Goal: Transaction & Acquisition: Purchase product/service

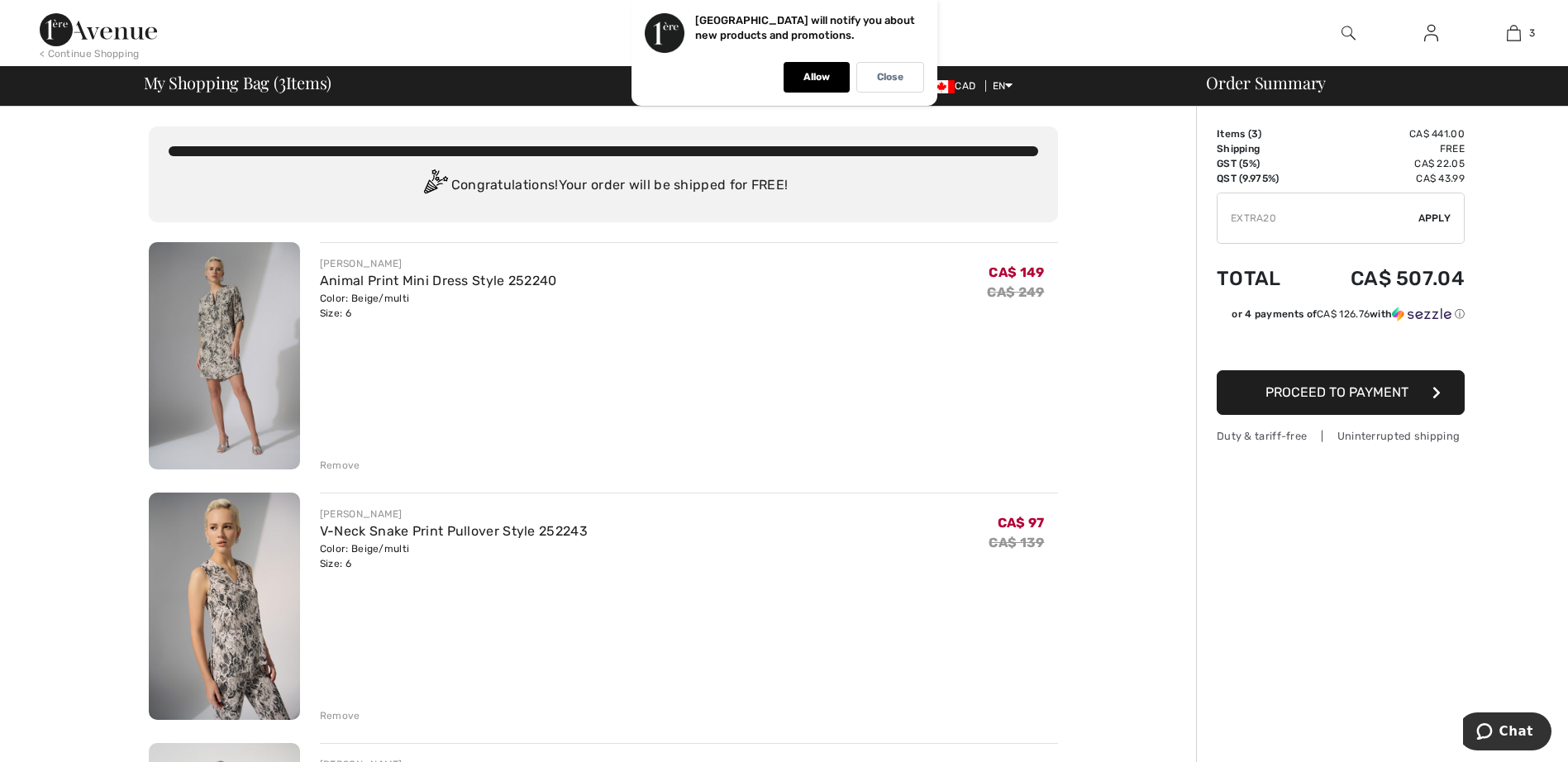
type input "EXTRA20"
click at [1440, 218] on span "Apply" at bounding box center [1435, 218] width 33 height 15
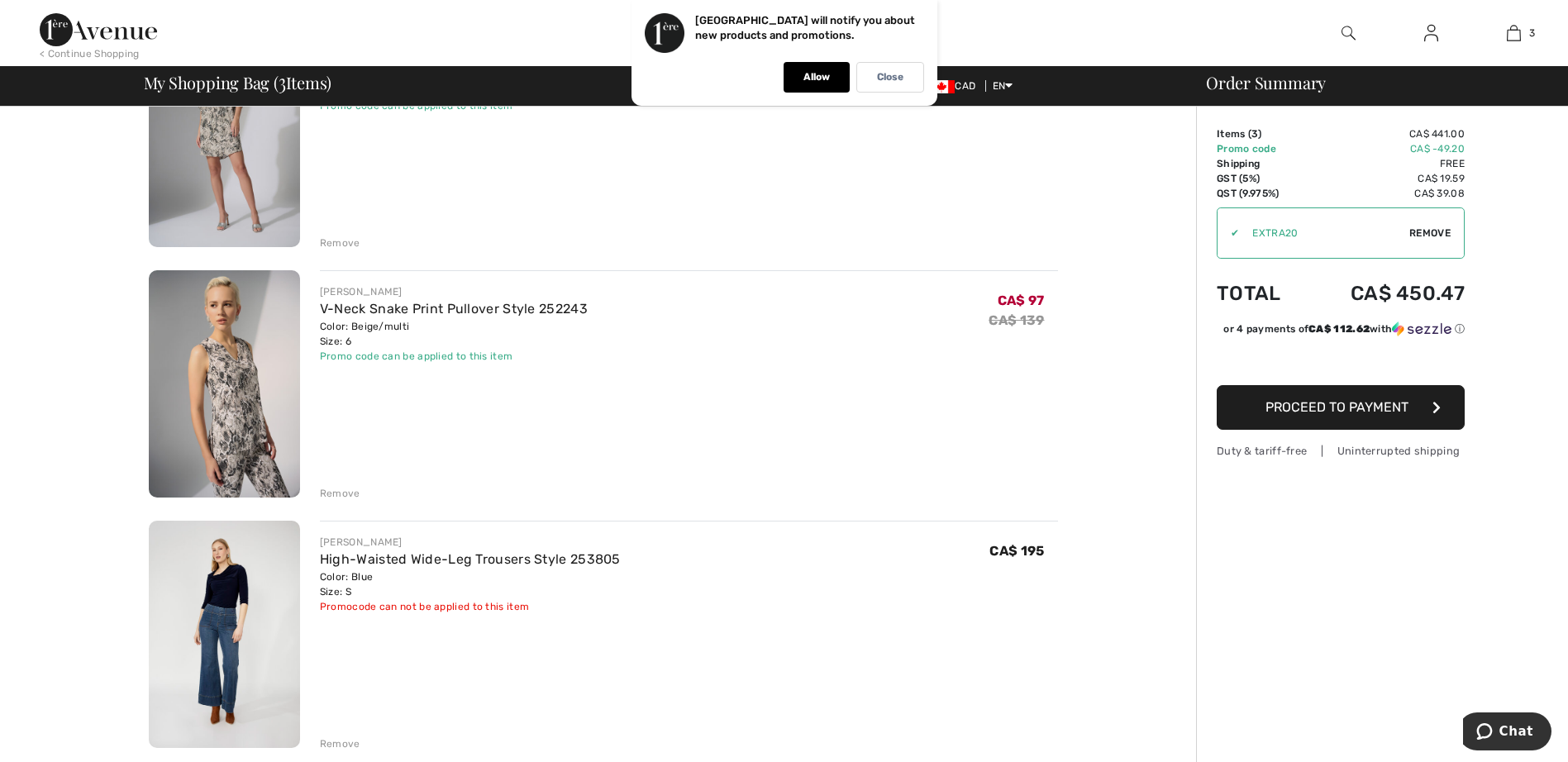
scroll to position [248, 0]
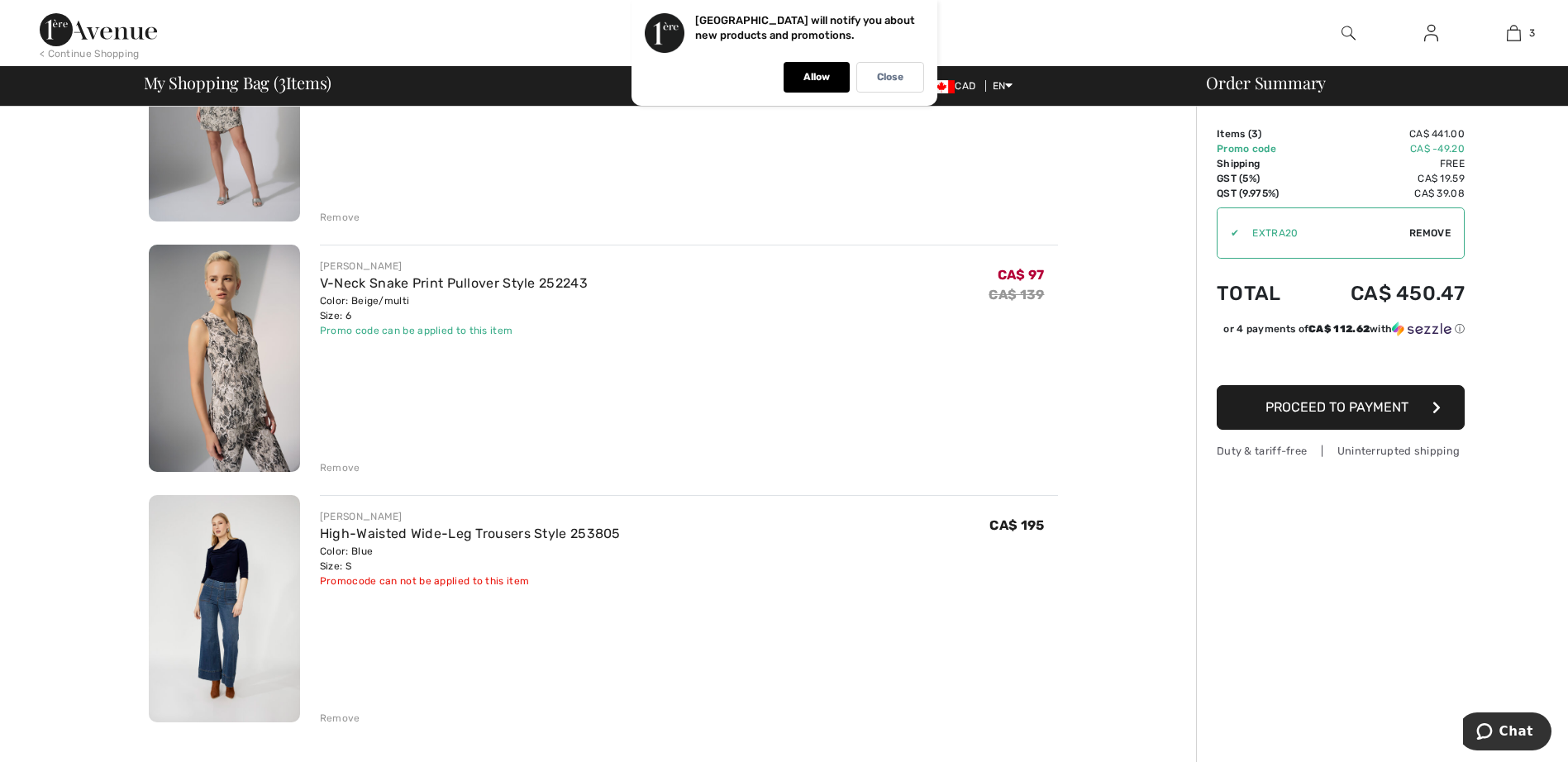
click at [344, 715] on div "Remove" at bounding box center [340, 718] width 41 height 15
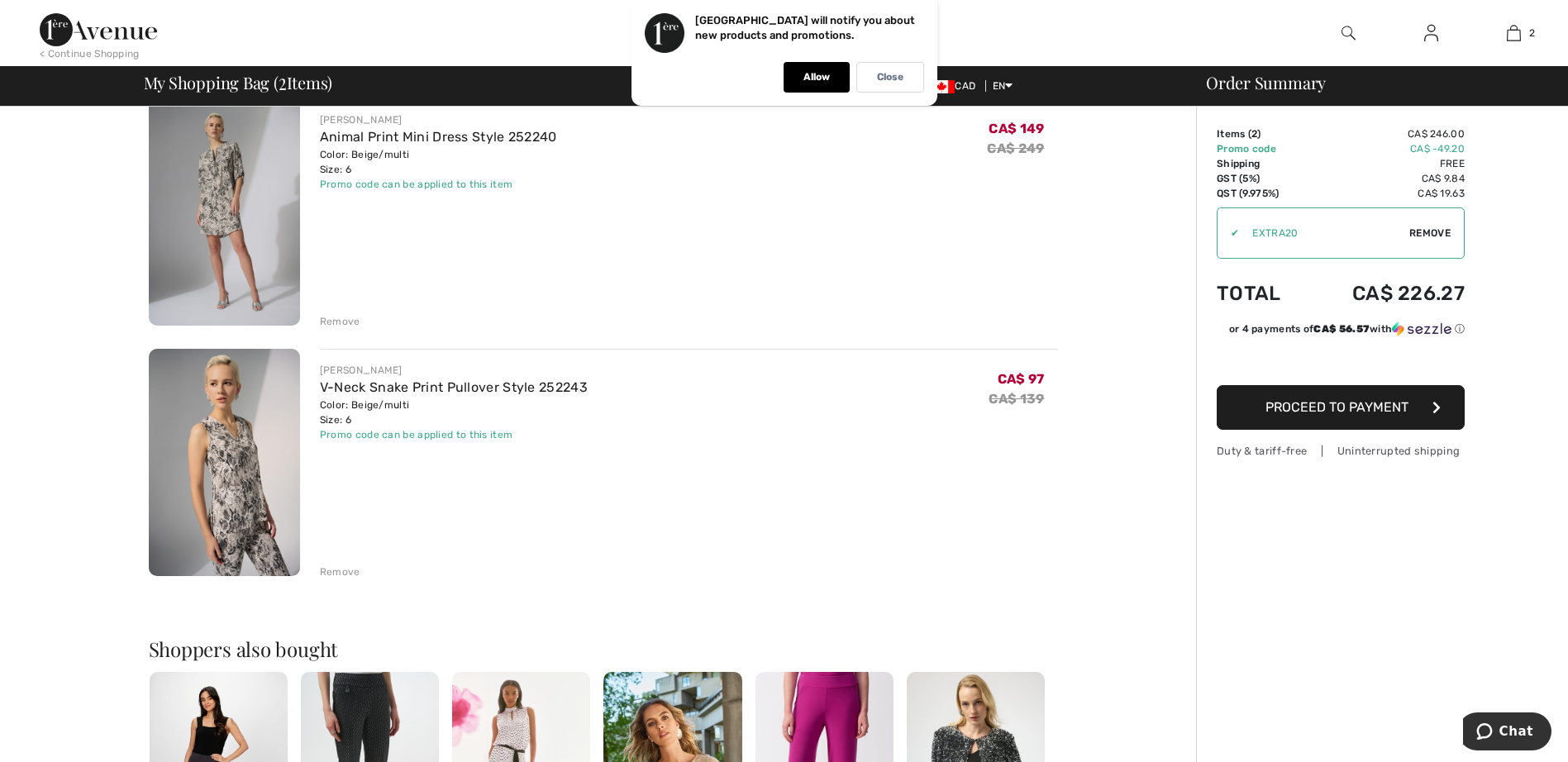
scroll to position [0, 0]
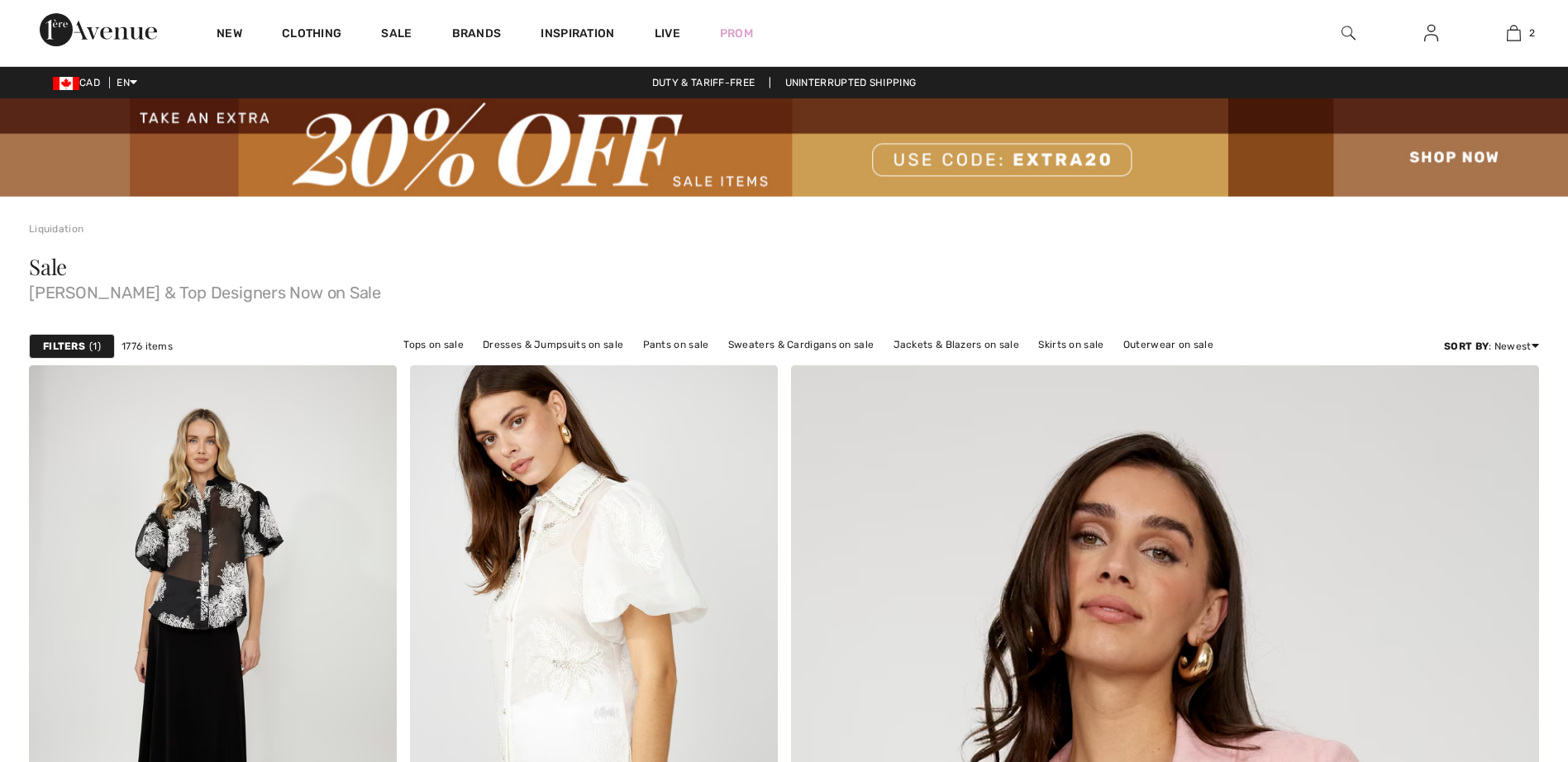
checkbox input "true"
